Goal: Task Accomplishment & Management: Manage account settings

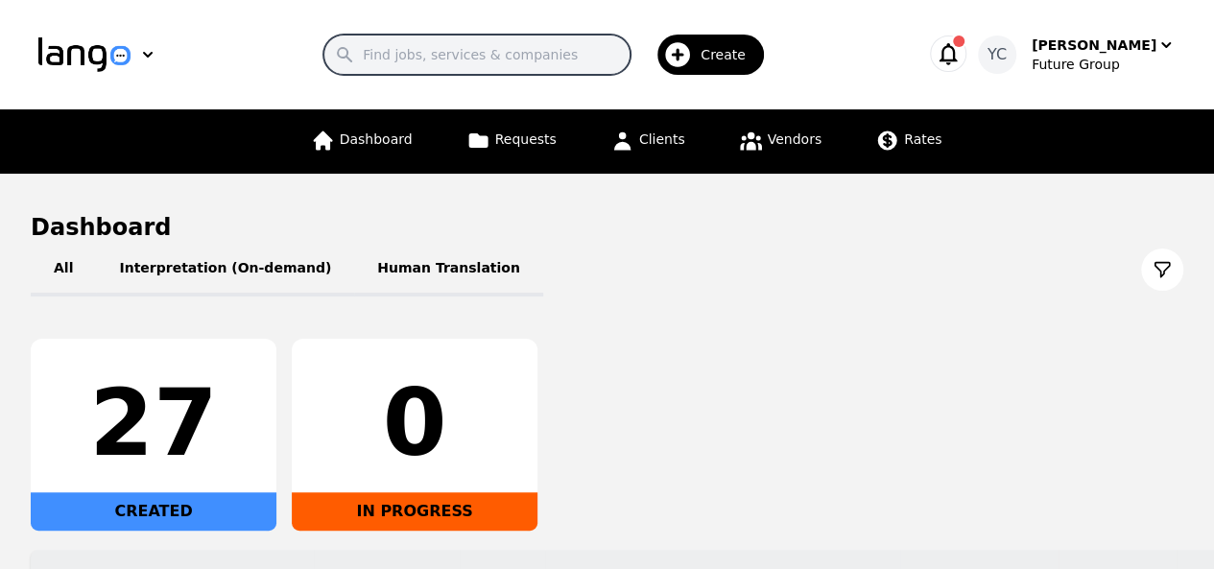
click at [416, 60] on input "Search" at bounding box center [476, 55] width 307 height 40
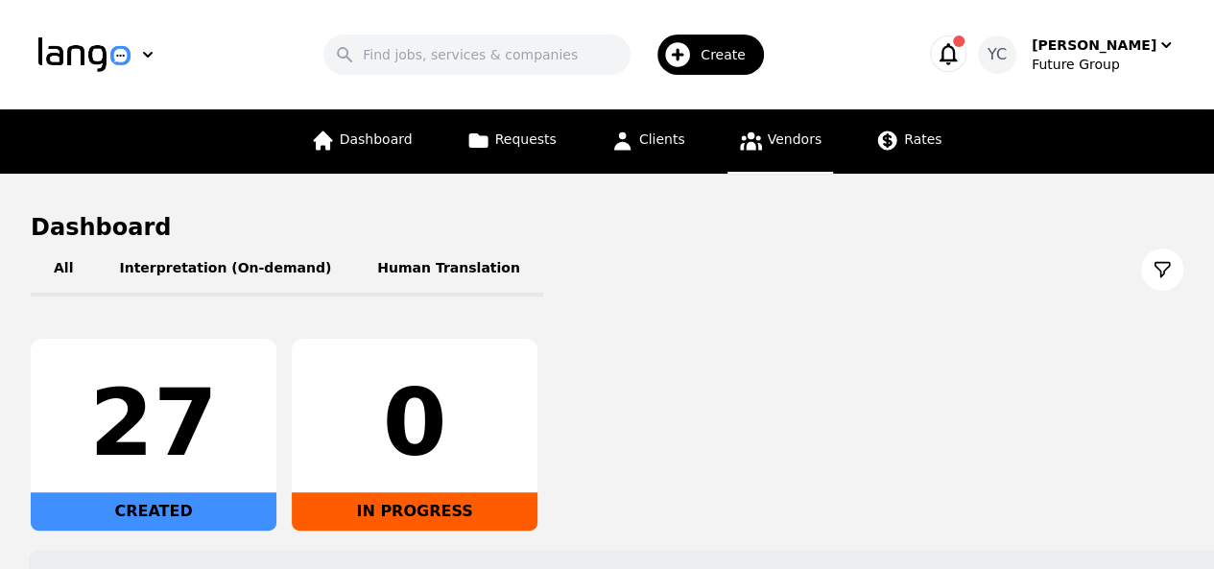
click at [777, 143] on span "Vendors" at bounding box center [795, 138] width 54 height 15
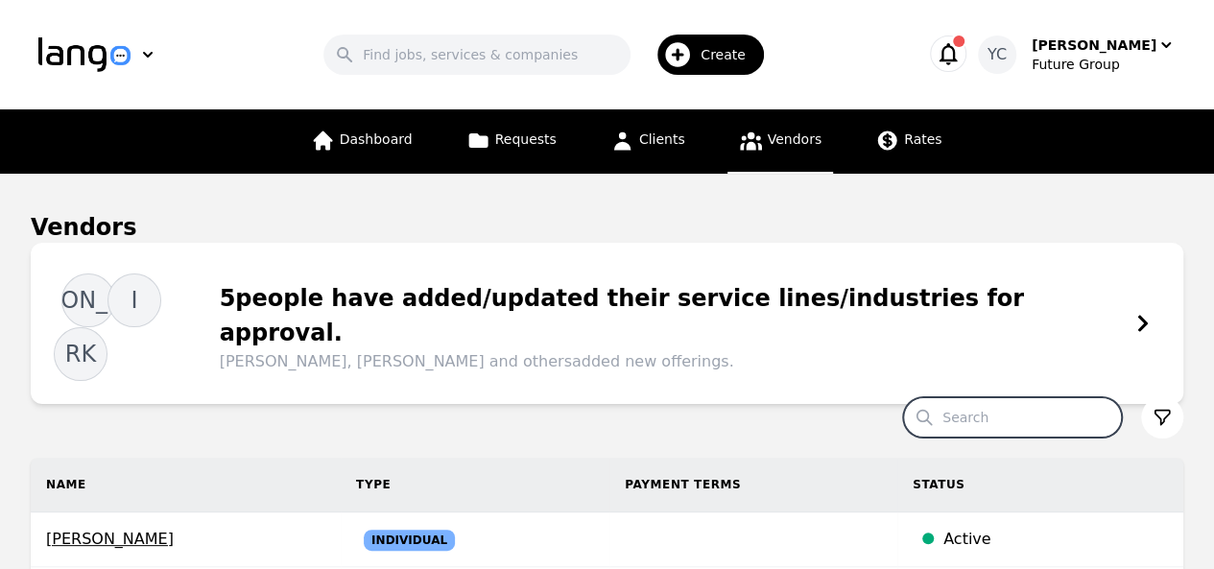
click at [981, 397] on input "Search" at bounding box center [1012, 417] width 219 height 40
type input "nare"
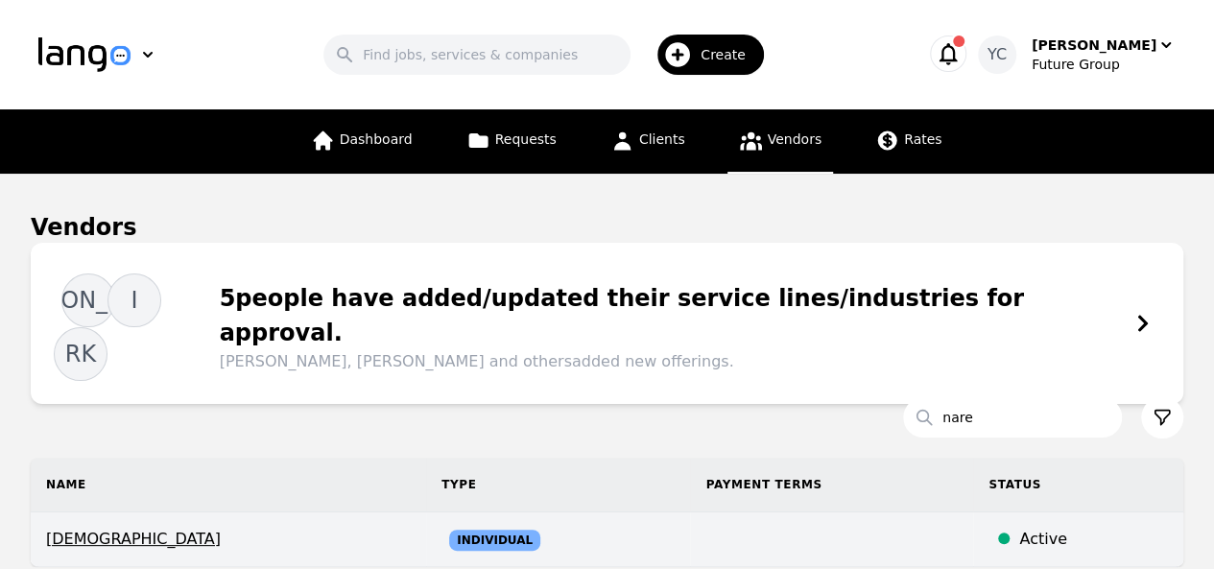
click at [321, 528] on span "Nare Sakapetoyan" at bounding box center [228, 539] width 365 height 23
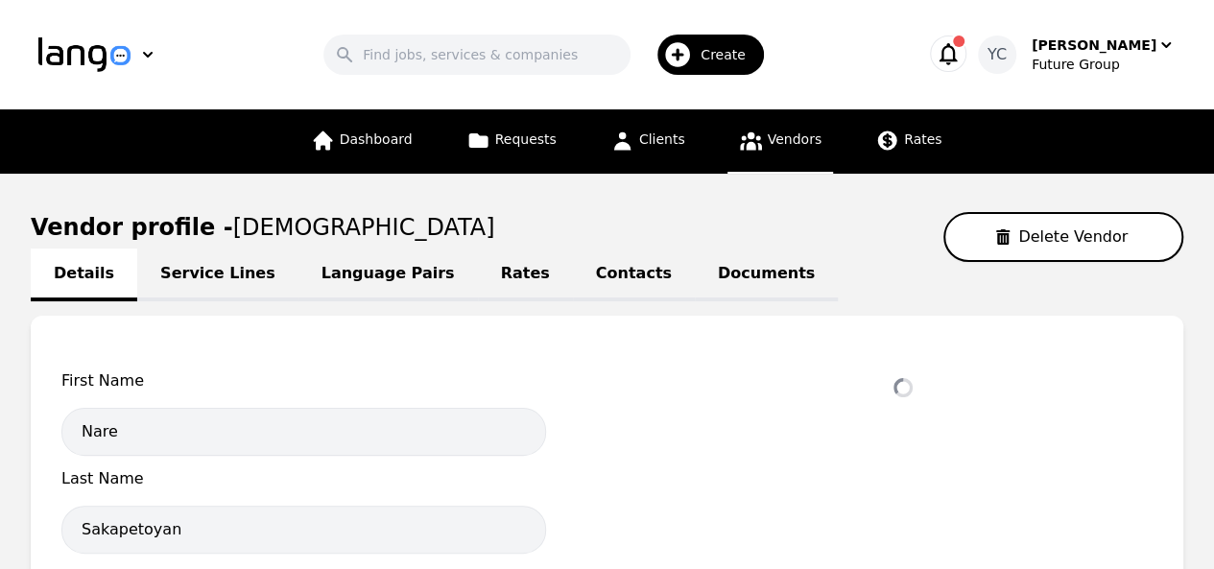
select select "active"
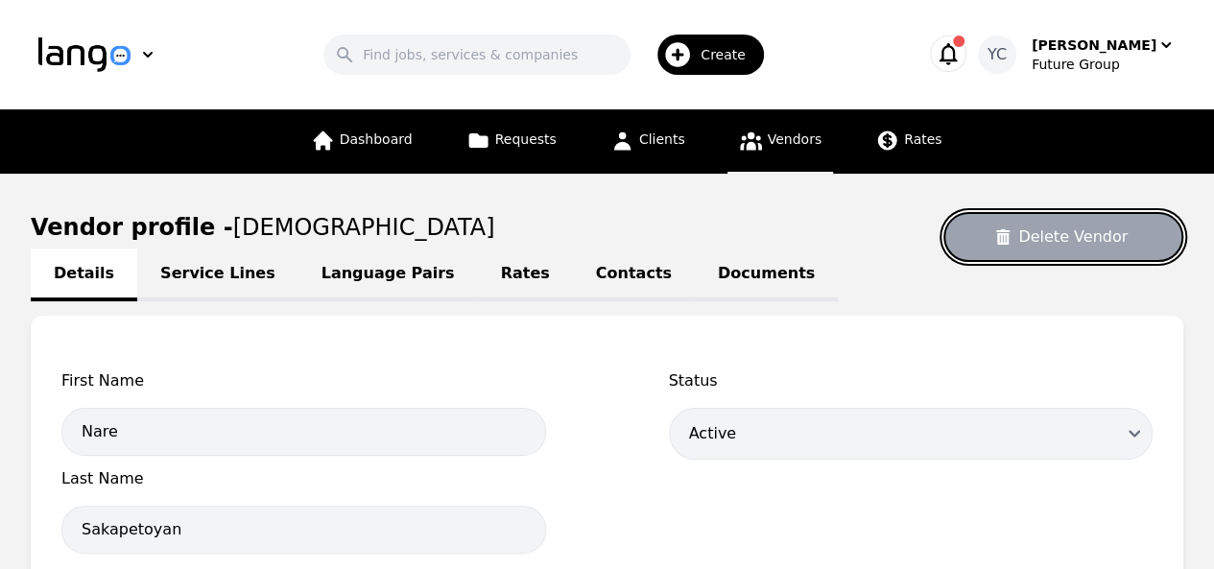
click at [1087, 235] on button "Delete Vendor" at bounding box center [1063, 237] width 240 height 50
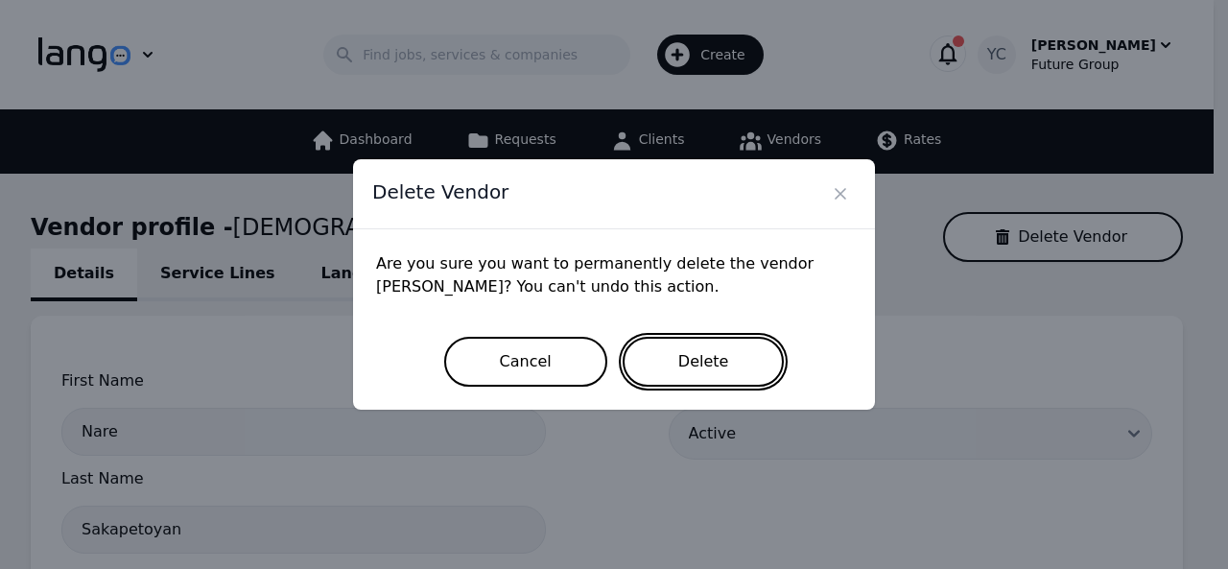
click at [681, 383] on button "Delete" at bounding box center [704, 362] width 162 height 50
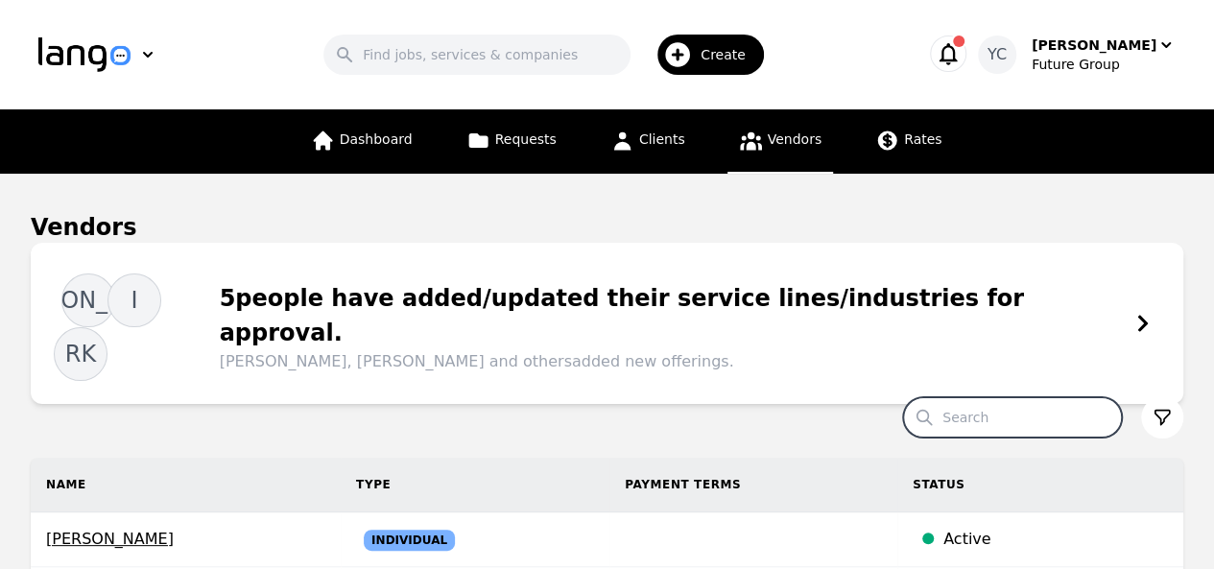
click at [998, 397] on input "Search" at bounding box center [1012, 417] width 219 height 40
type input "nare"
